Goal: Task Accomplishment & Management: Use online tool/utility

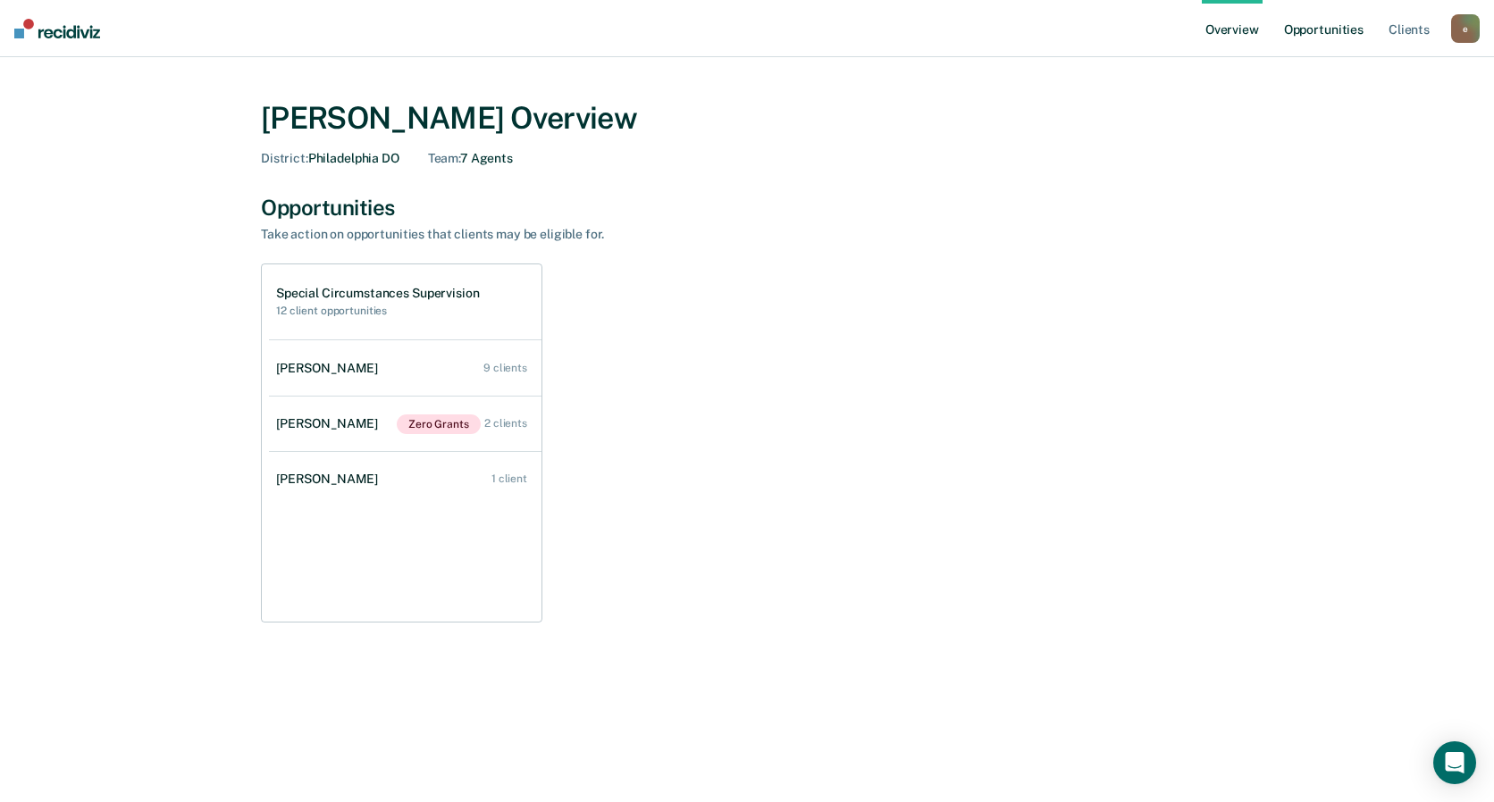
click at [1324, 27] on link "Opportunities" at bounding box center [1323, 28] width 87 height 57
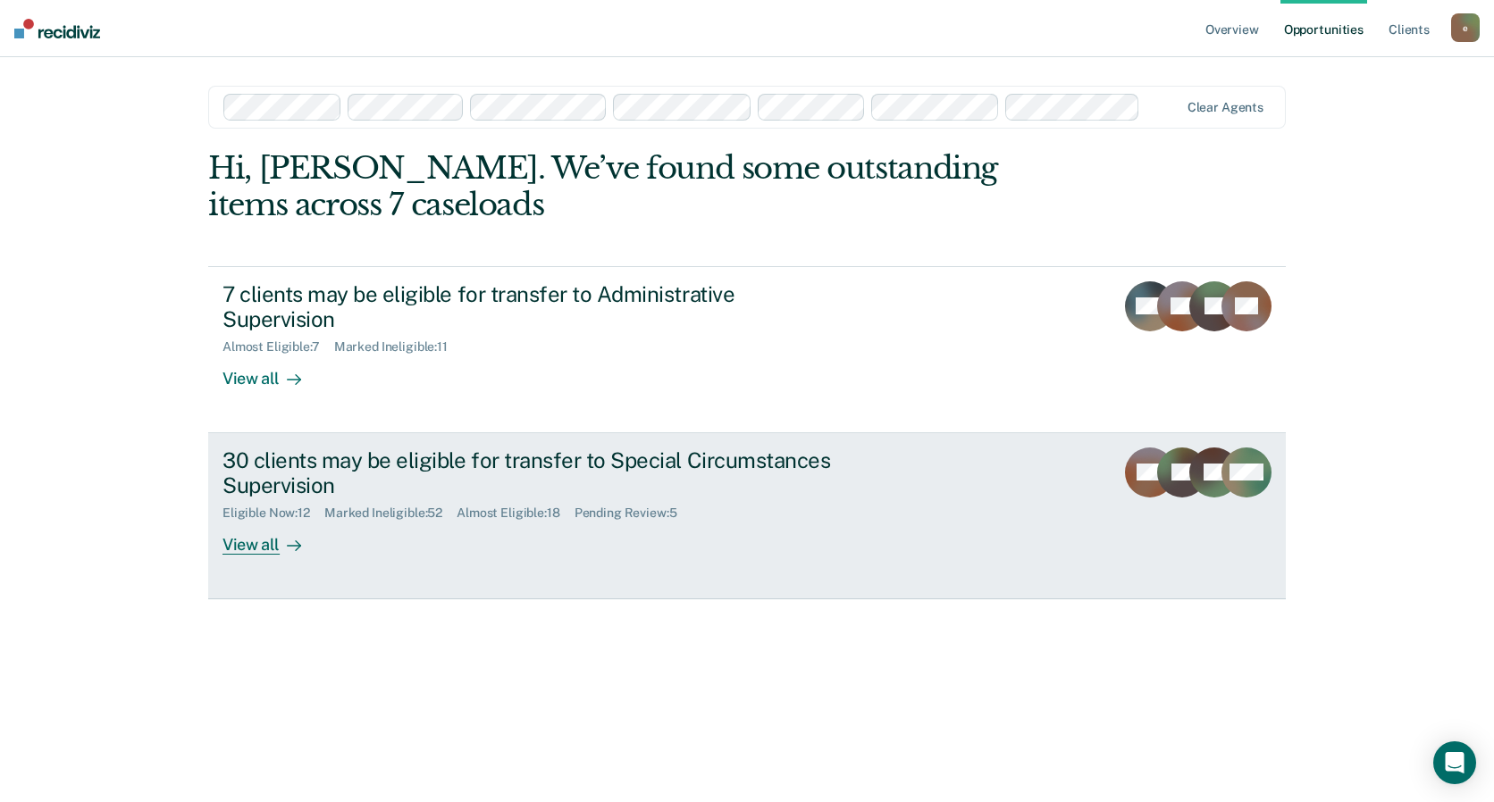
click at [596, 470] on div "30 clients may be eligible for transfer to Special Circumstances Supervision" at bounding box center [535, 474] width 627 height 52
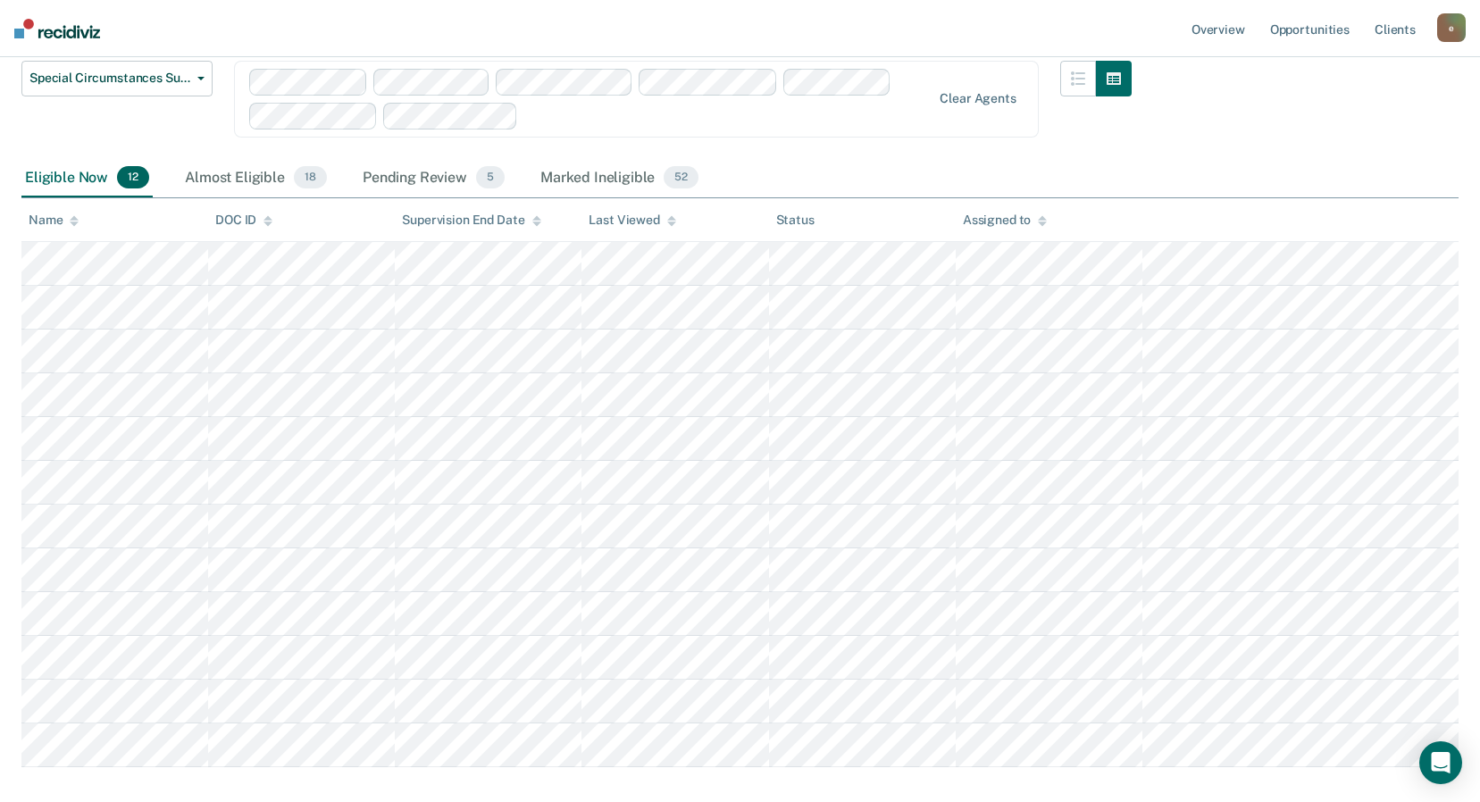
scroll to position [268, 0]
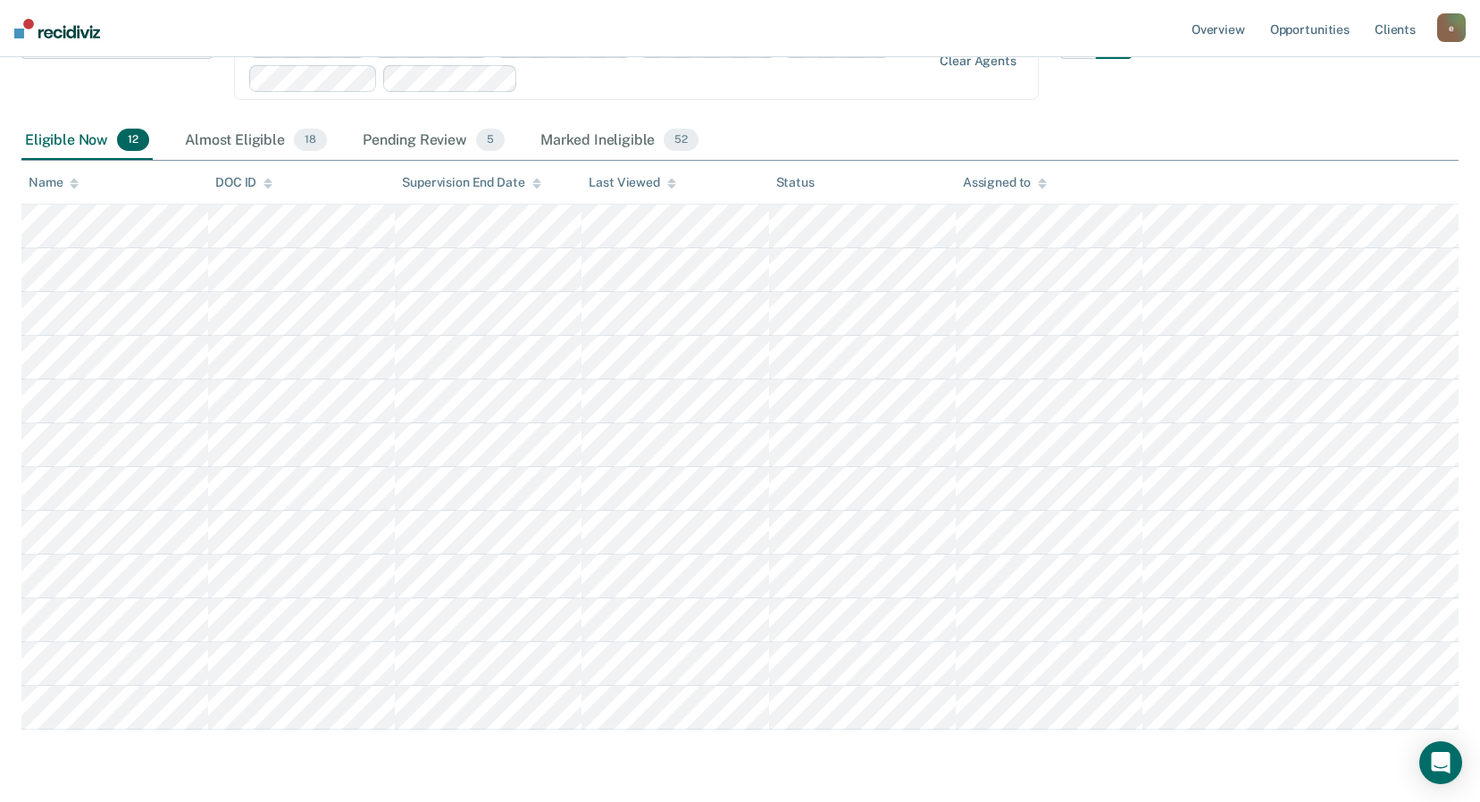
click at [1013, 183] on div "Assigned to" at bounding box center [1005, 182] width 84 height 15
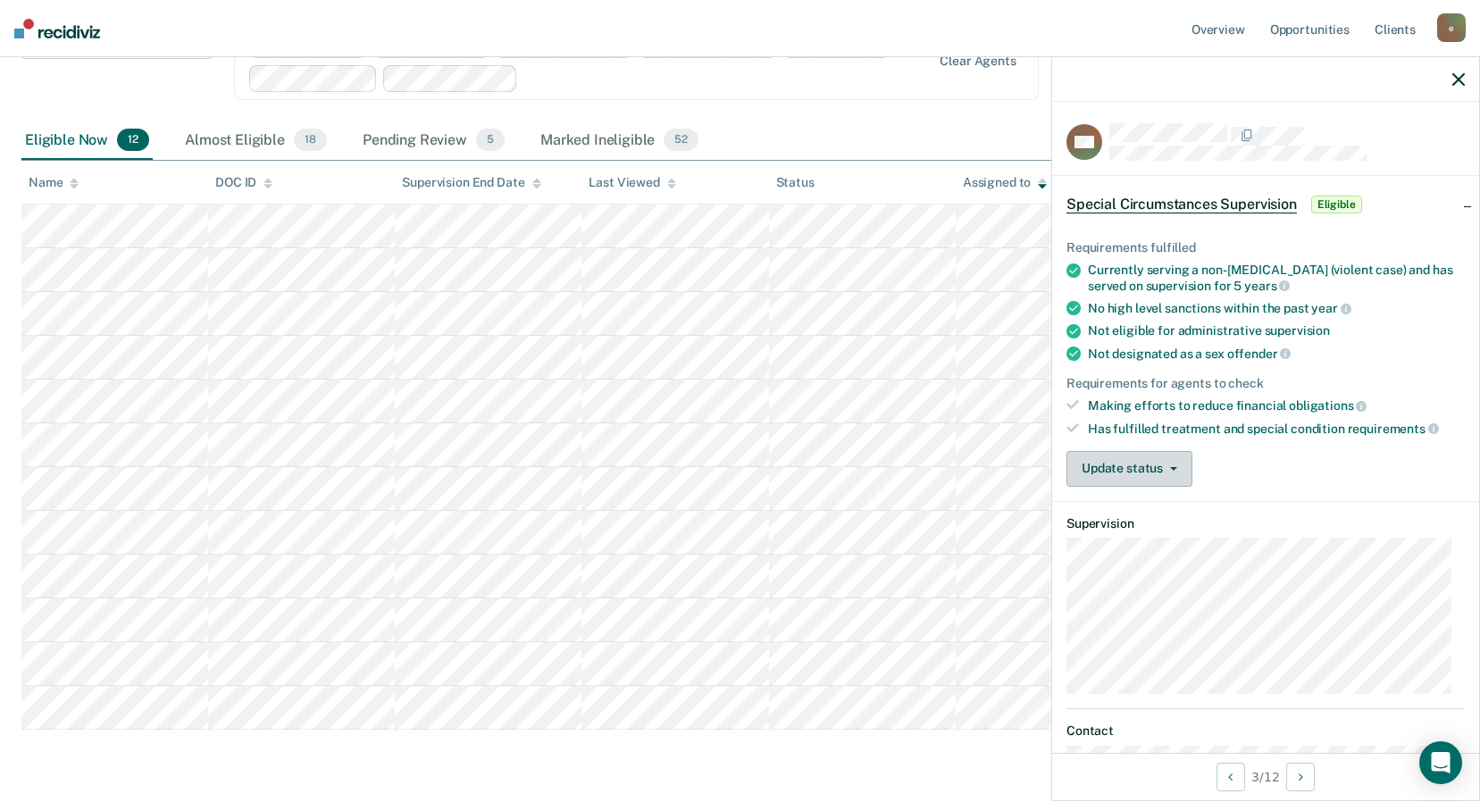
click at [1102, 460] on button "Update status" at bounding box center [1130, 469] width 126 height 36
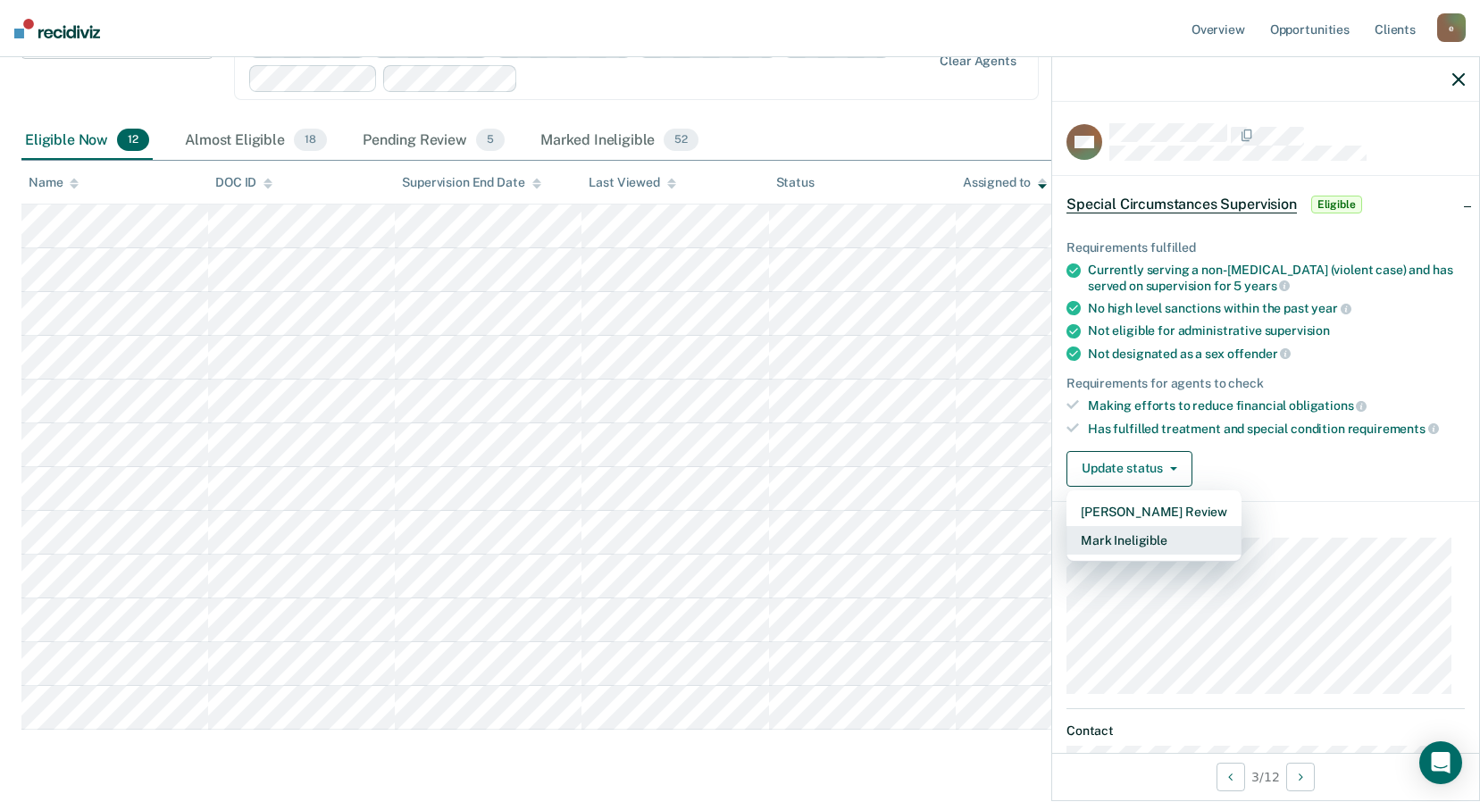
click at [1138, 532] on button "Mark Ineligible" at bounding box center [1154, 540] width 175 height 29
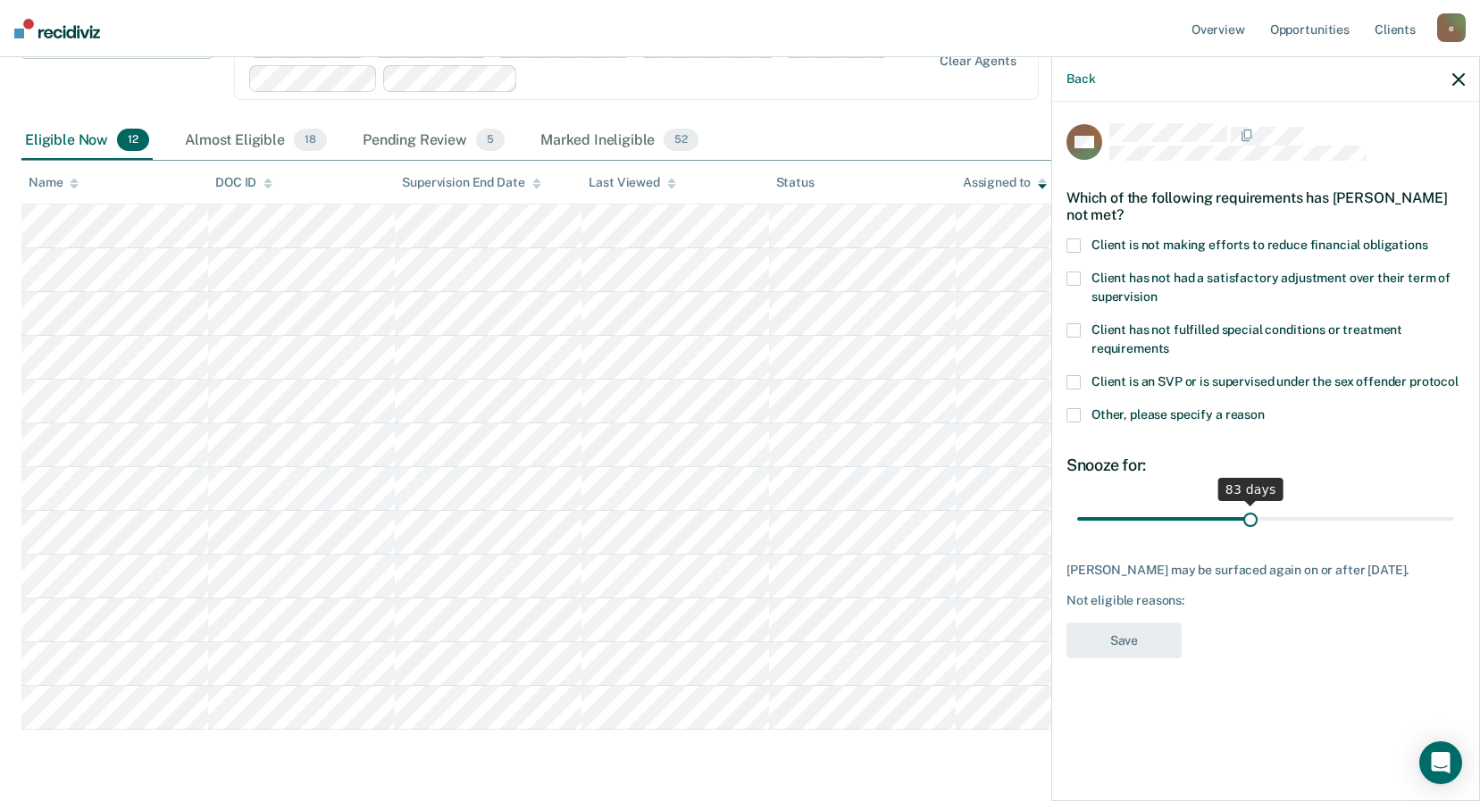
drag, startPoint x: 1142, startPoint y: 519, endPoint x: 1252, endPoint y: 507, distance: 110.5
type input "83"
click at [1252, 507] on input "range" at bounding box center [1265, 518] width 377 height 31
click at [1459, 80] on icon "button" at bounding box center [1459, 79] width 13 height 13
